Goal: Transaction & Acquisition: Purchase product/service

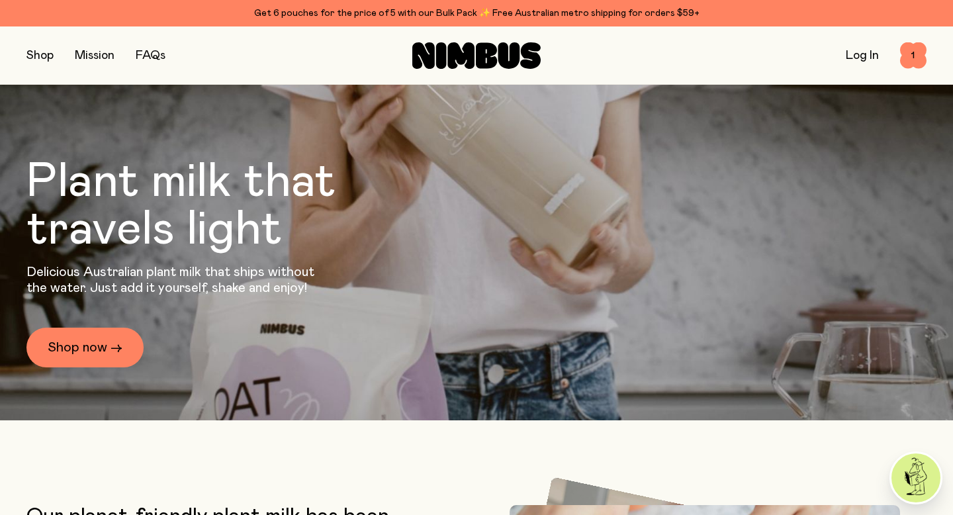
scroll to position [138, 0]
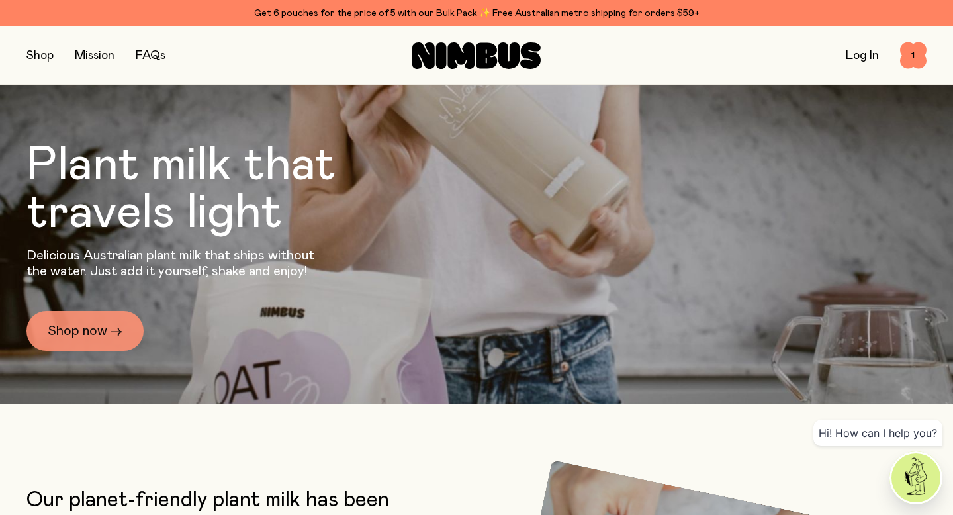
click at [57, 332] on link "Shop now →" at bounding box center [84, 331] width 117 height 40
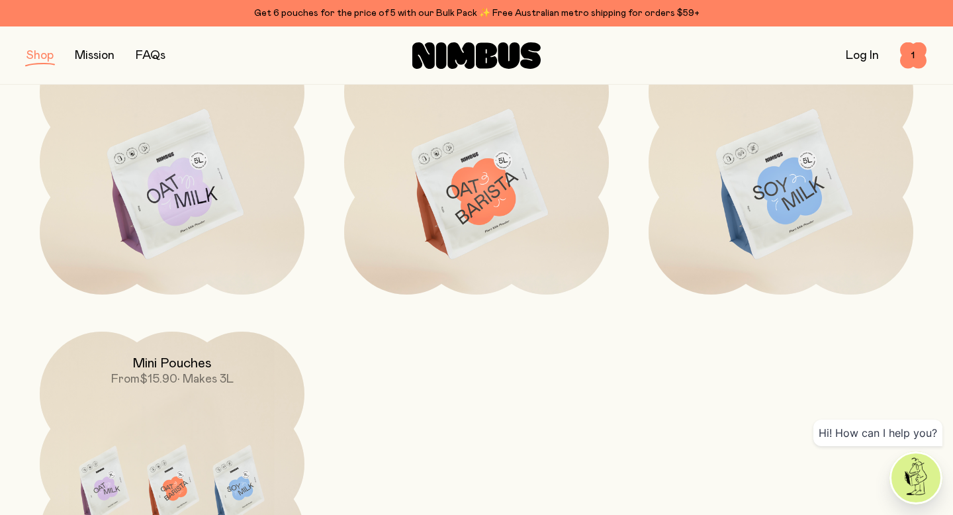
scroll to position [197, 0]
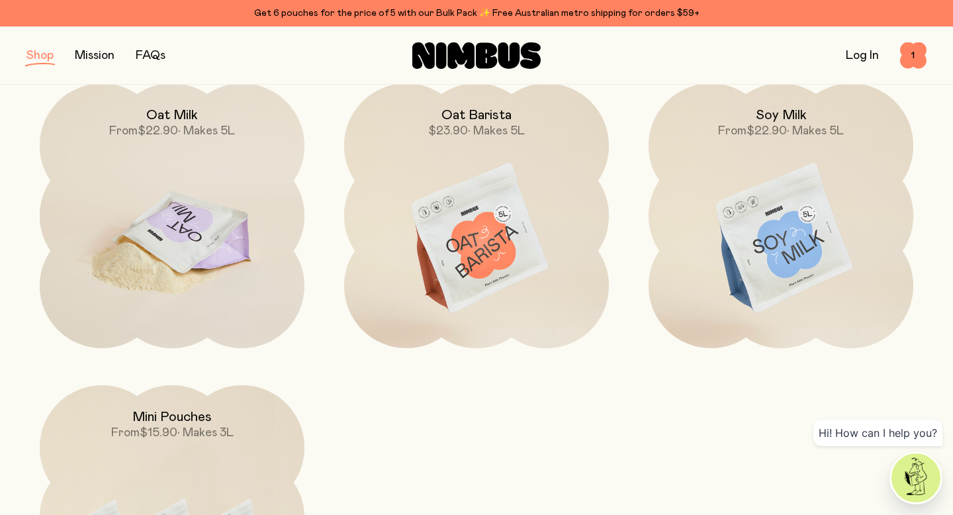
click at [226, 244] on img at bounding box center [172, 238] width 265 height 311
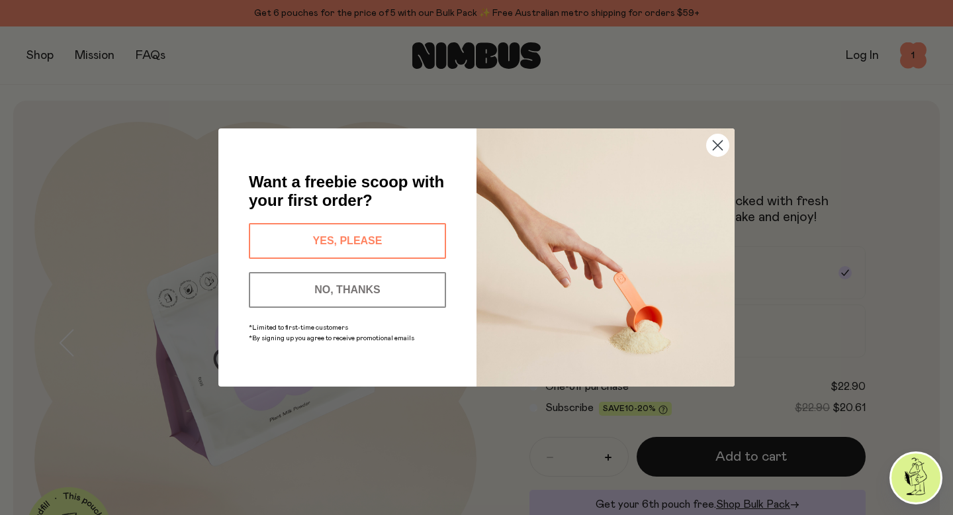
click at [294, 245] on button "YES, PLEASE" at bounding box center [347, 241] width 197 height 36
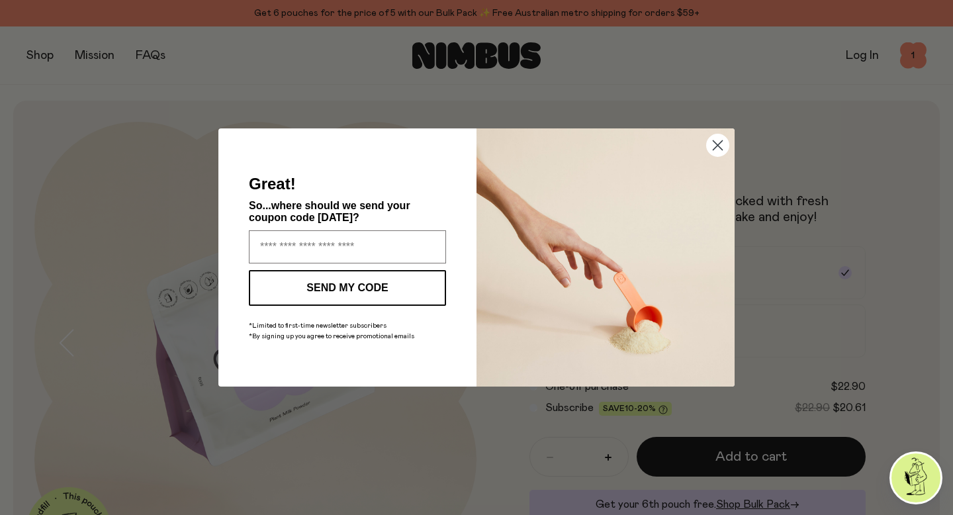
click at [294, 245] on input "Enter your email address" at bounding box center [347, 246] width 197 height 33
type input "**********"
click at [348, 294] on button "SEND MY CODE" at bounding box center [347, 288] width 197 height 36
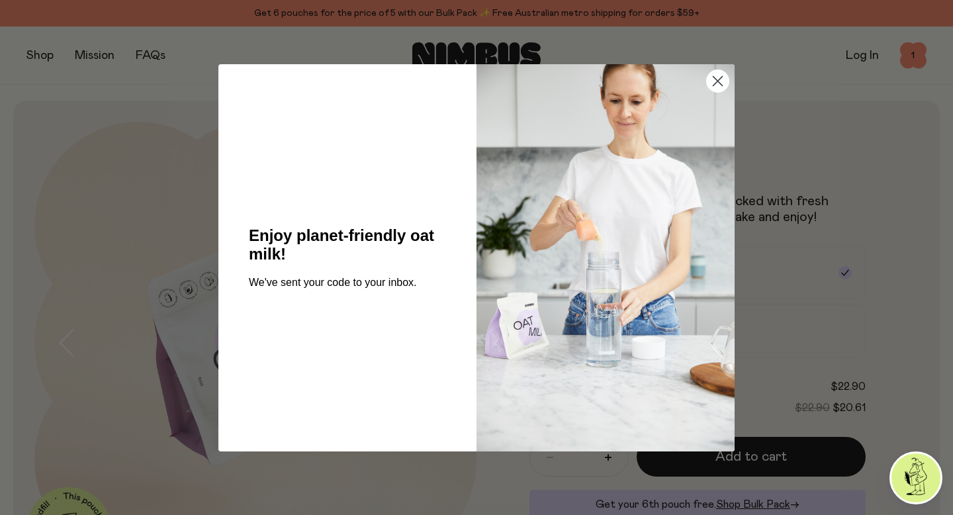
click at [719, 80] on circle "Close dialog" at bounding box center [718, 80] width 22 height 22
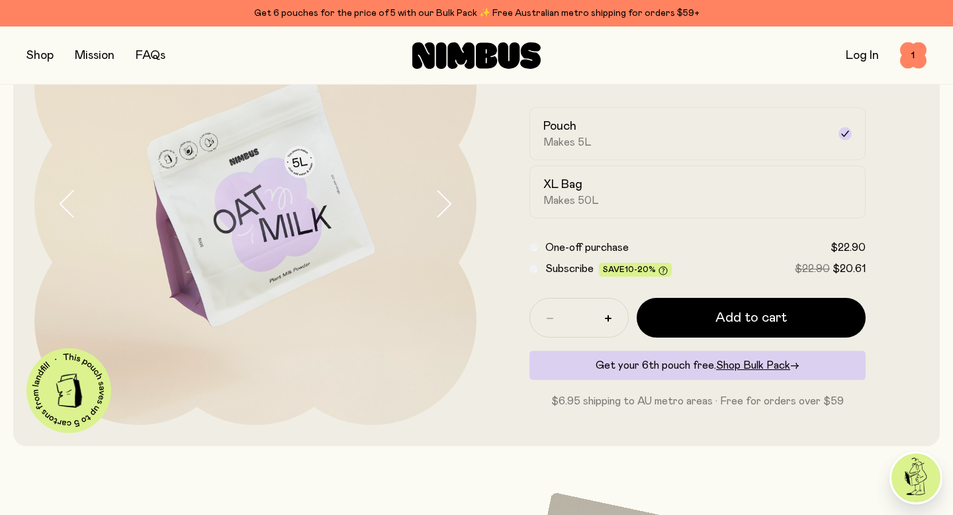
scroll to position [146, 0]
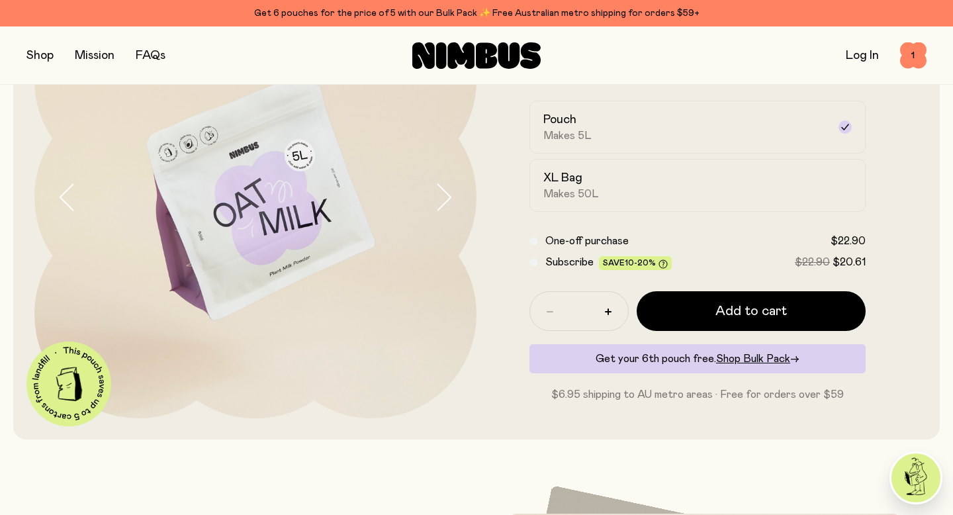
click at [443, 192] on icon "button" at bounding box center [443, 197] width 19 height 28
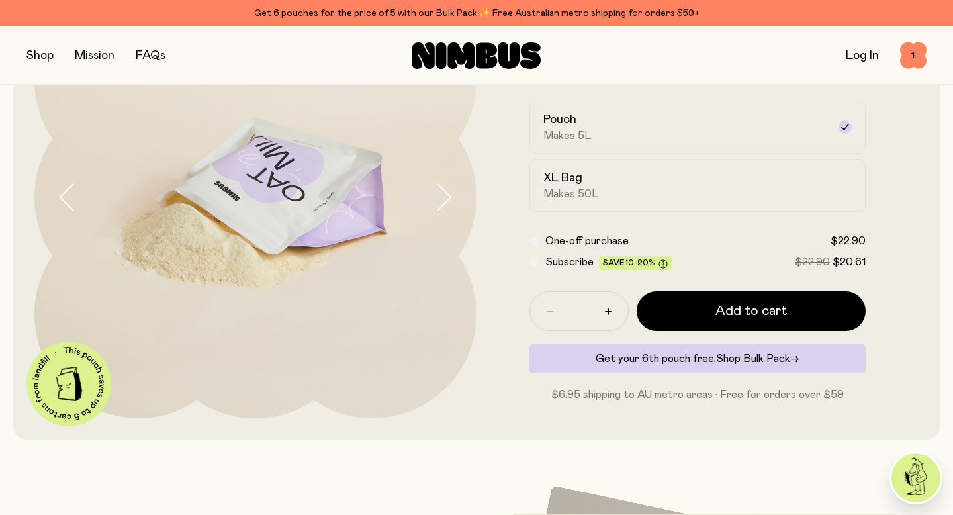
click at [443, 192] on icon "button" at bounding box center [443, 197] width 19 height 28
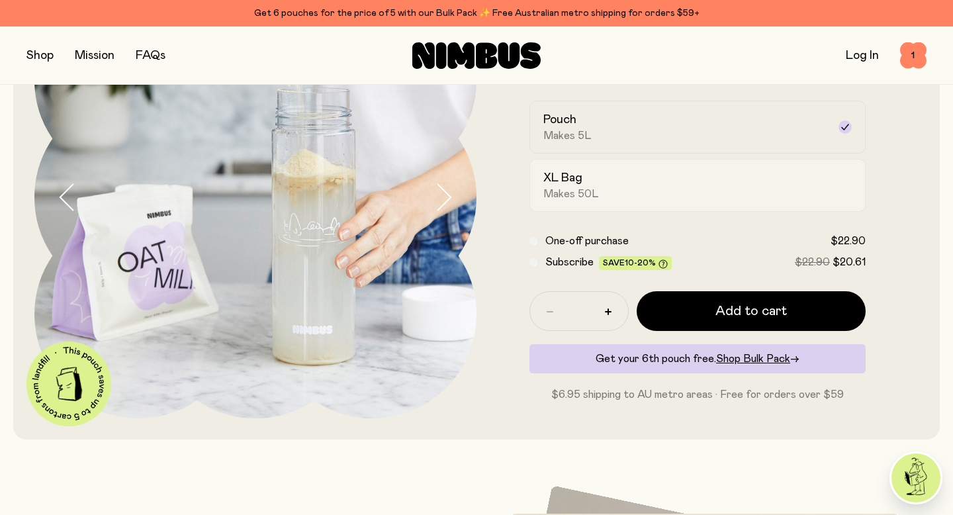
click at [634, 183] on div "XL Bag Makes 50L" at bounding box center [685, 185] width 284 height 30
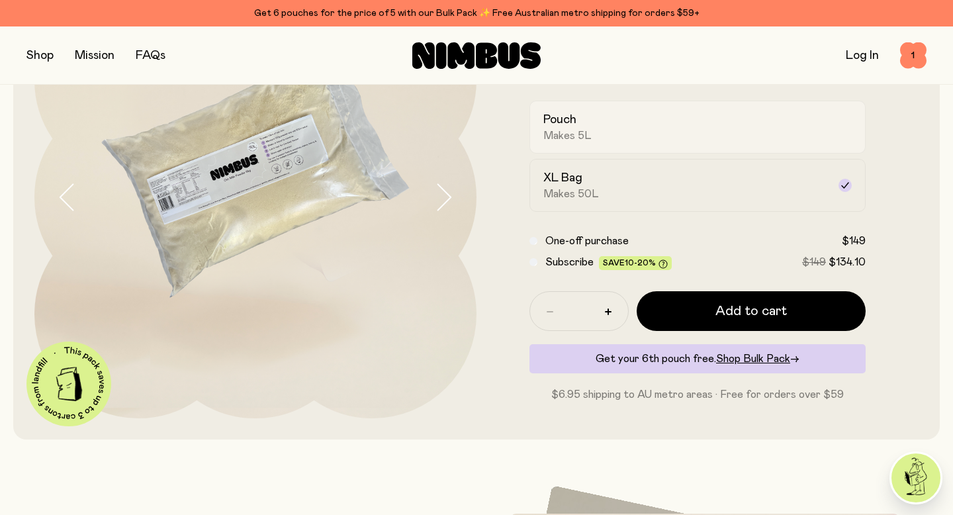
click at [613, 121] on div "Pouch Makes 5L" at bounding box center [685, 127] width 284 height 30
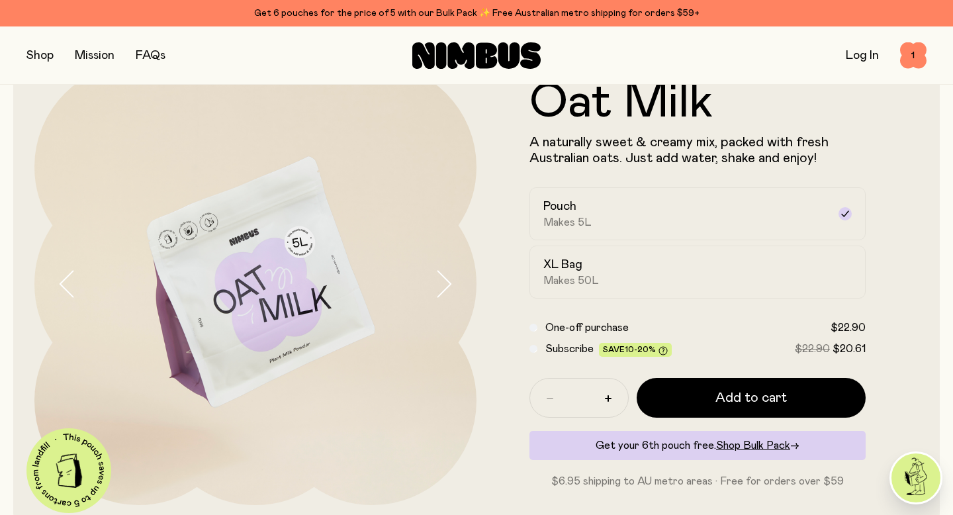
scroll to position [64, 0]
